Goal: Task Accomplishment & Management: Use online tool/utility

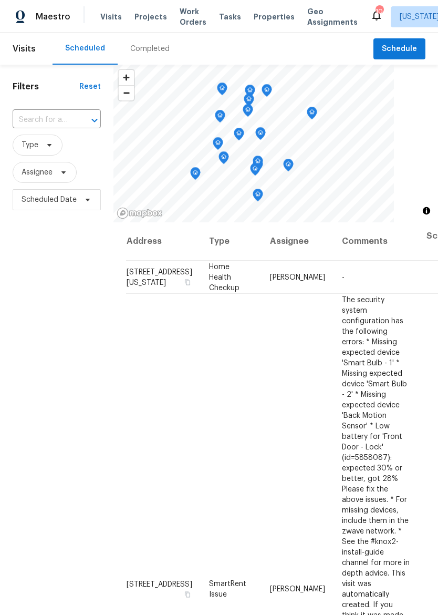
click at [254, 14] on span "Properties" at bounding box center [274, 17] width 41 height 11
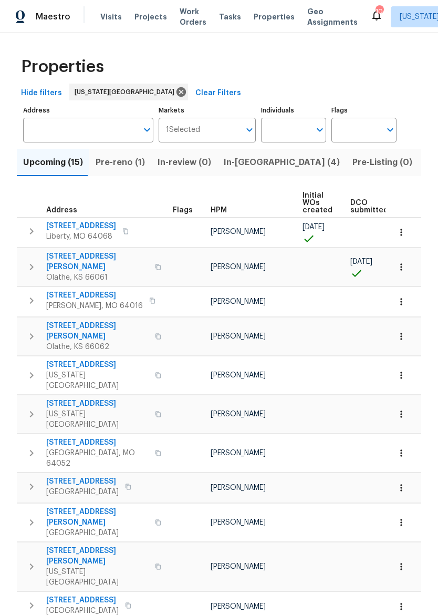
click at [132, 166] on span "Pre-reno (1)" at bounding box center [120, 162] width 49 height 15
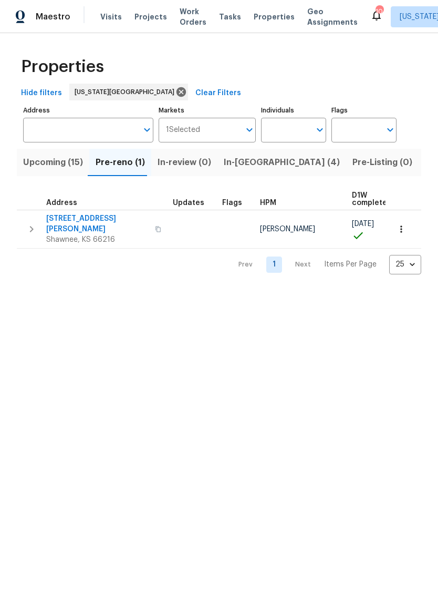
click at [81, 223] on span "4940 Alden Rd" at bounding box center [97, 223] width 102 height 21
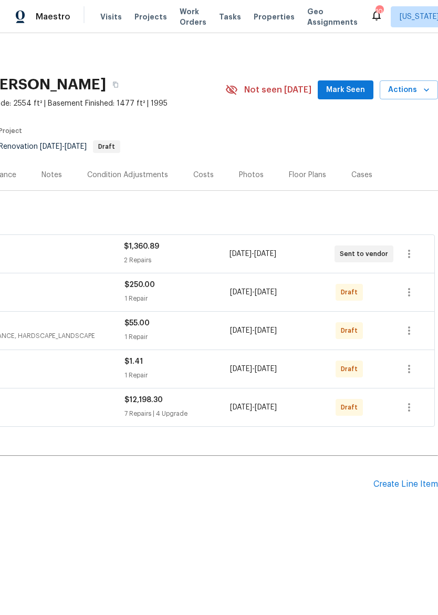
scroll to position [0, 155]
click at [409, 407] on icon "button" at bounding box center [409, 407] width 2 height 8
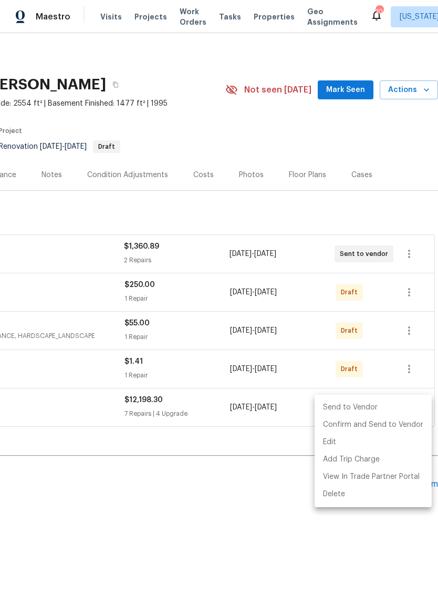
click at [365, 405] on li "Send to Vendor" at bounding box center [373, 407] width 117 height 17
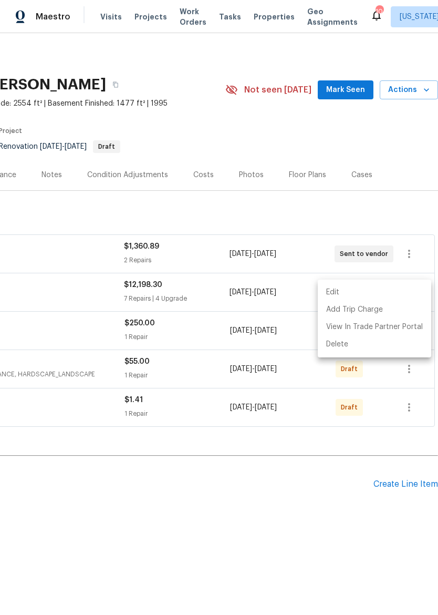
click at [411, 403] on div at bounding box center [219, 307] width 438 height 615
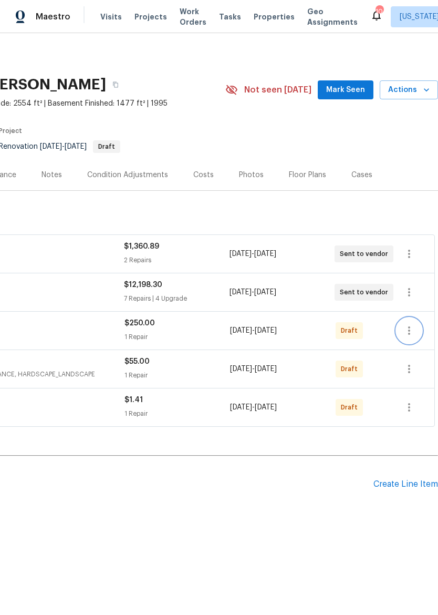
click at [415, 324] on icon "button" at bounding box center [409, 330] width 13 height 13
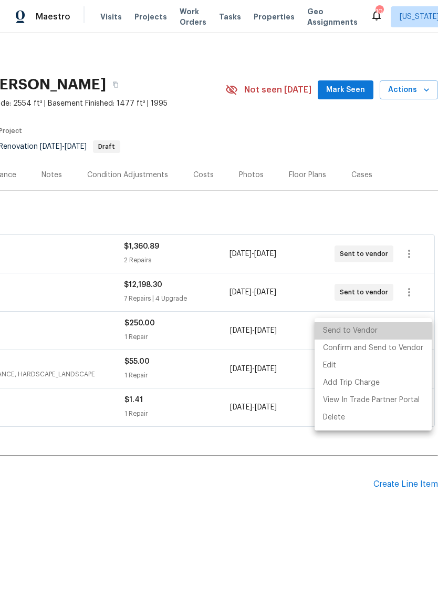
click at [398, 328] on li "Send to Vendor" at bounding box center [373, 330] width 117 height 17
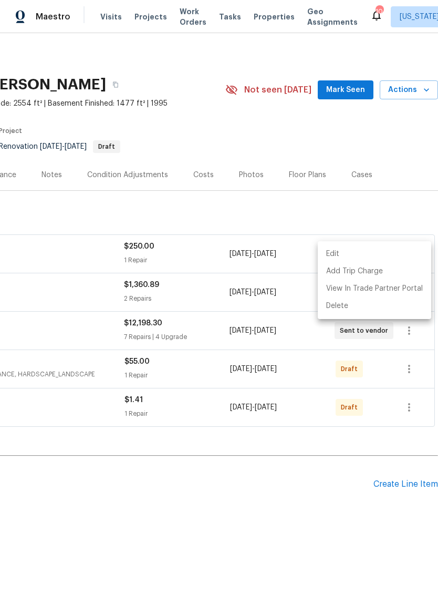
click at [411, 364] on div at bounding box center [219, 307] width 438 height 615
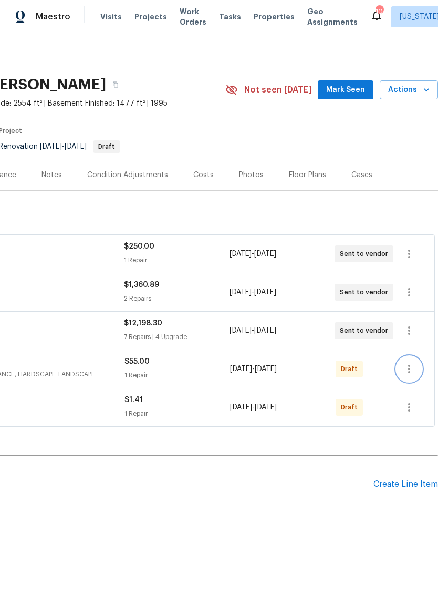
click at [416, 366] on button "button" at bounding box center [409, 368] width 25 height 25
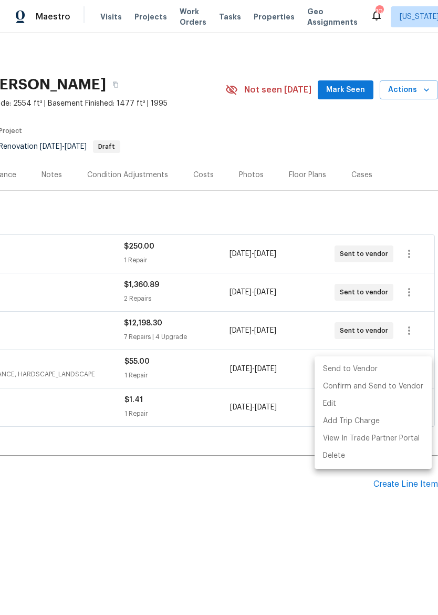
click at [388, 362] on li "Send to Vendor" at bounding box center [373, 368] width 117 height 17
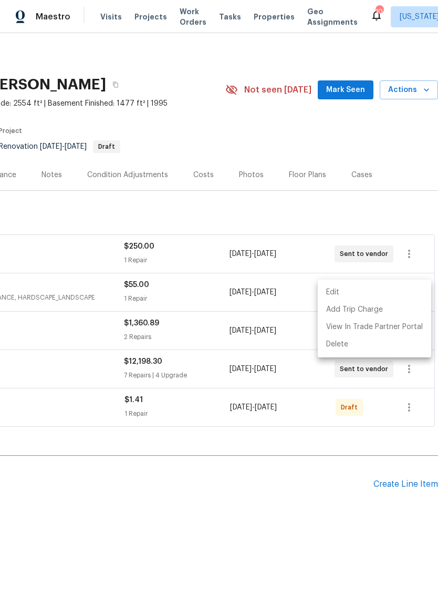
click at [418, 396] on div at bounding box center [219, 307] width 438 height 615
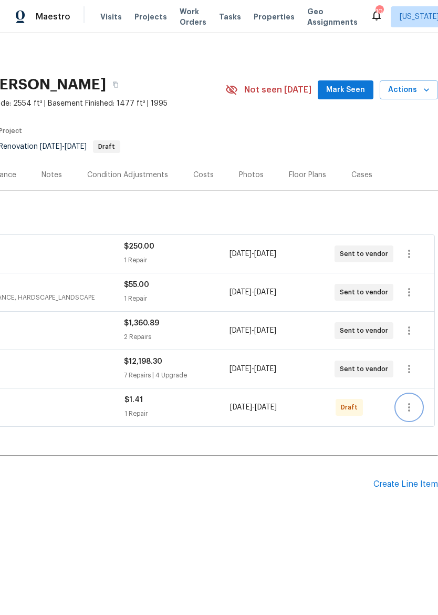
click at [411, 403] on icon "button" at bounding box center [409, 407] width 13 height 13
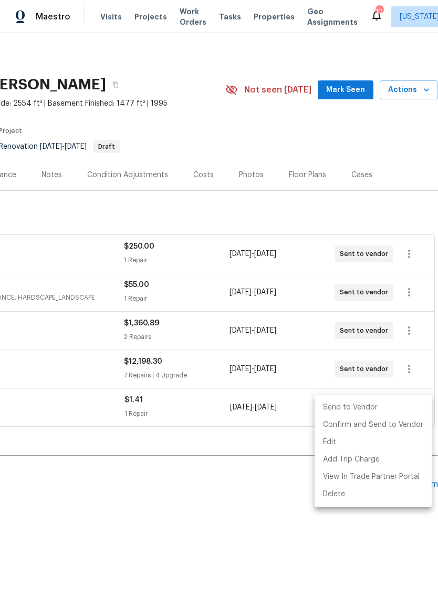
click at [384, 405] on li "Send to Vendor" at bounding box center [373, 407] width 117 height 17
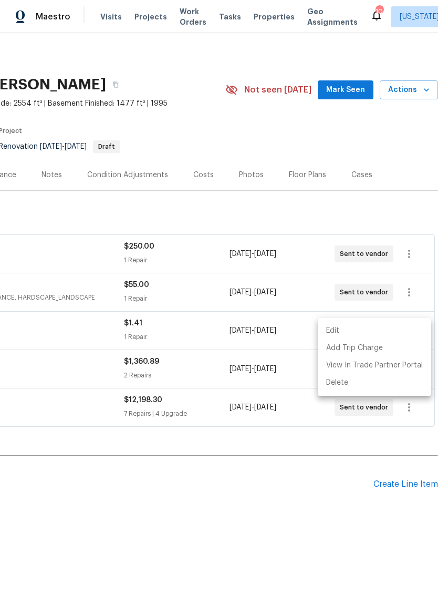
click at [332, 474] on div at bounding box center [219, 307] width 438 height 615
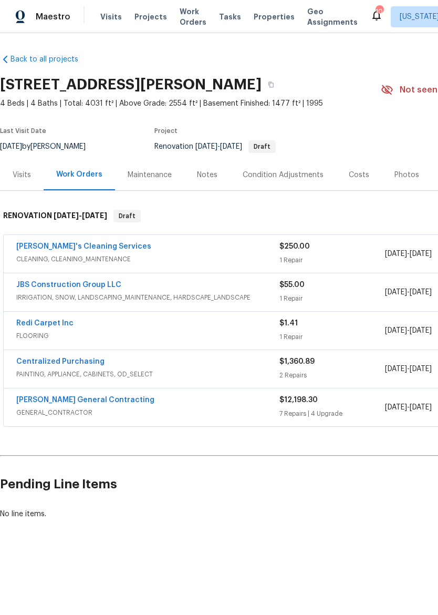
scroll to position [0, 0]
click at [24, 20] on img at bounding box center [20, 17] width 9 height 13
